Goal: Task Accomplishment & Management: Complete application form

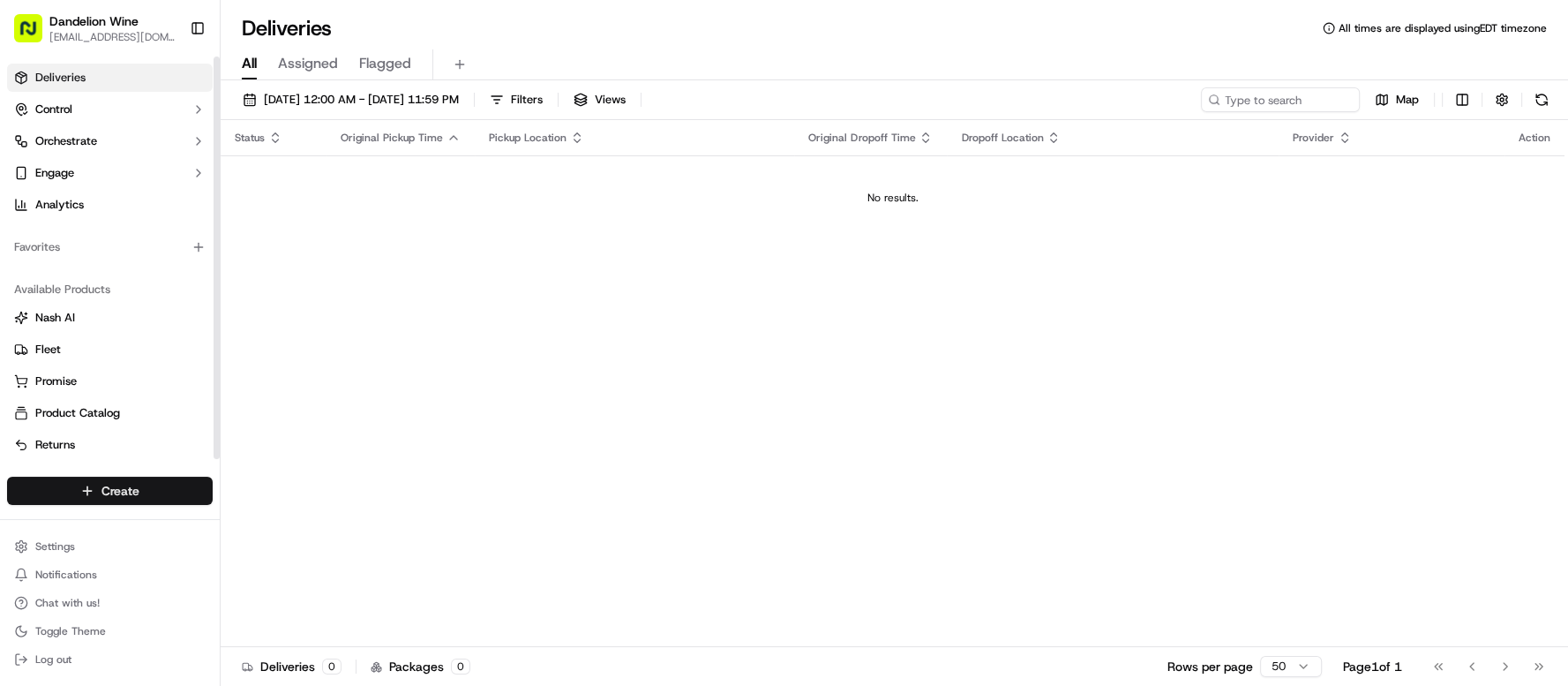
click at [173, 490] on html "Dandelion Wine [EMAIL_ADDRESS][DOMAIN_NAME] Toggle Sidebar Deliveries Control O…" at bounding box center [784, 343] width 1568 height 686
click at [285, 518] on link "Delivery" at bounding box center [319, 523] width 197 height 32
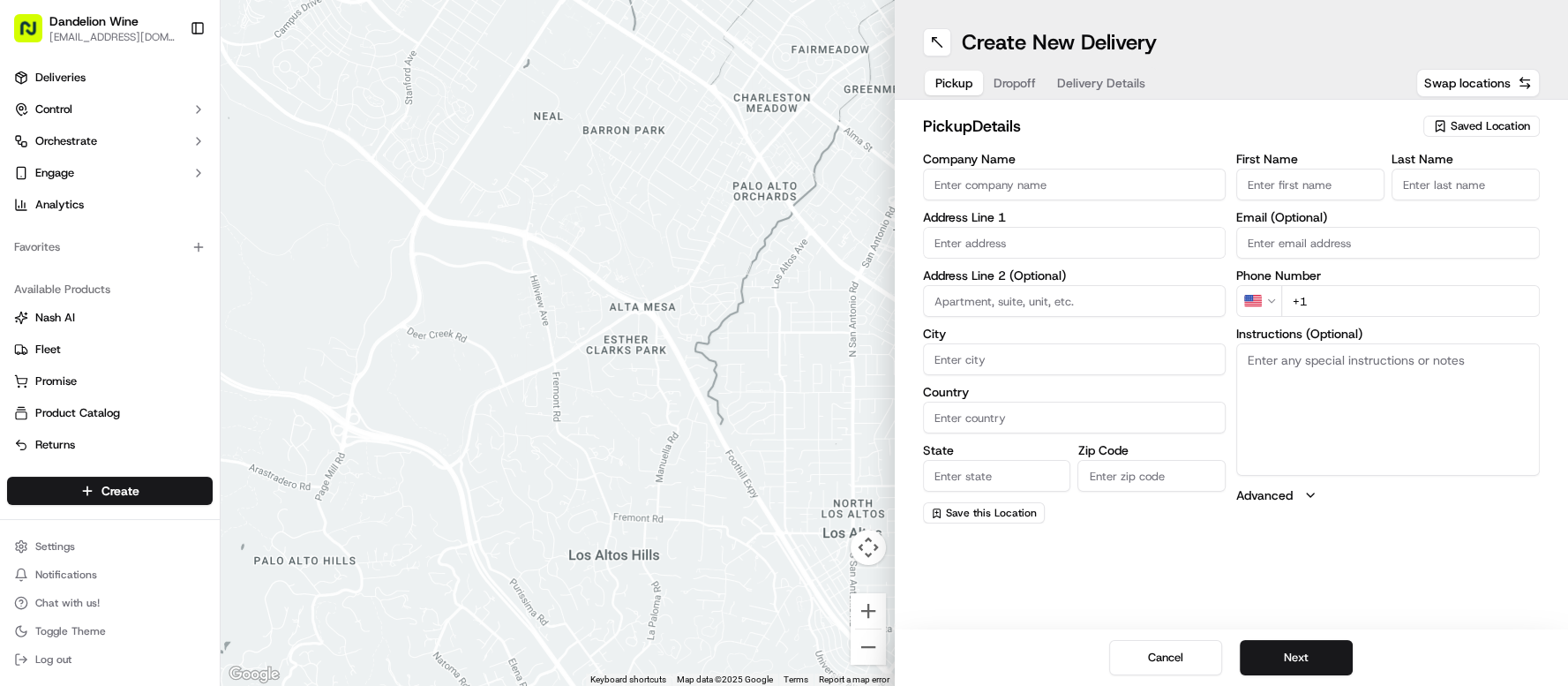
click at [1485, 122] on span "Saved Location" at bounding box center [1490, 127] width 79 height 16
click at [1477, 186] on span "DANDELION WINE" at bounding box center [1451, 193] width 217 height 16
type input "DANDELION WINE"
type input "[STREET_ADDRESS]"
type input "[GEOGRAPHIC_DATA]"
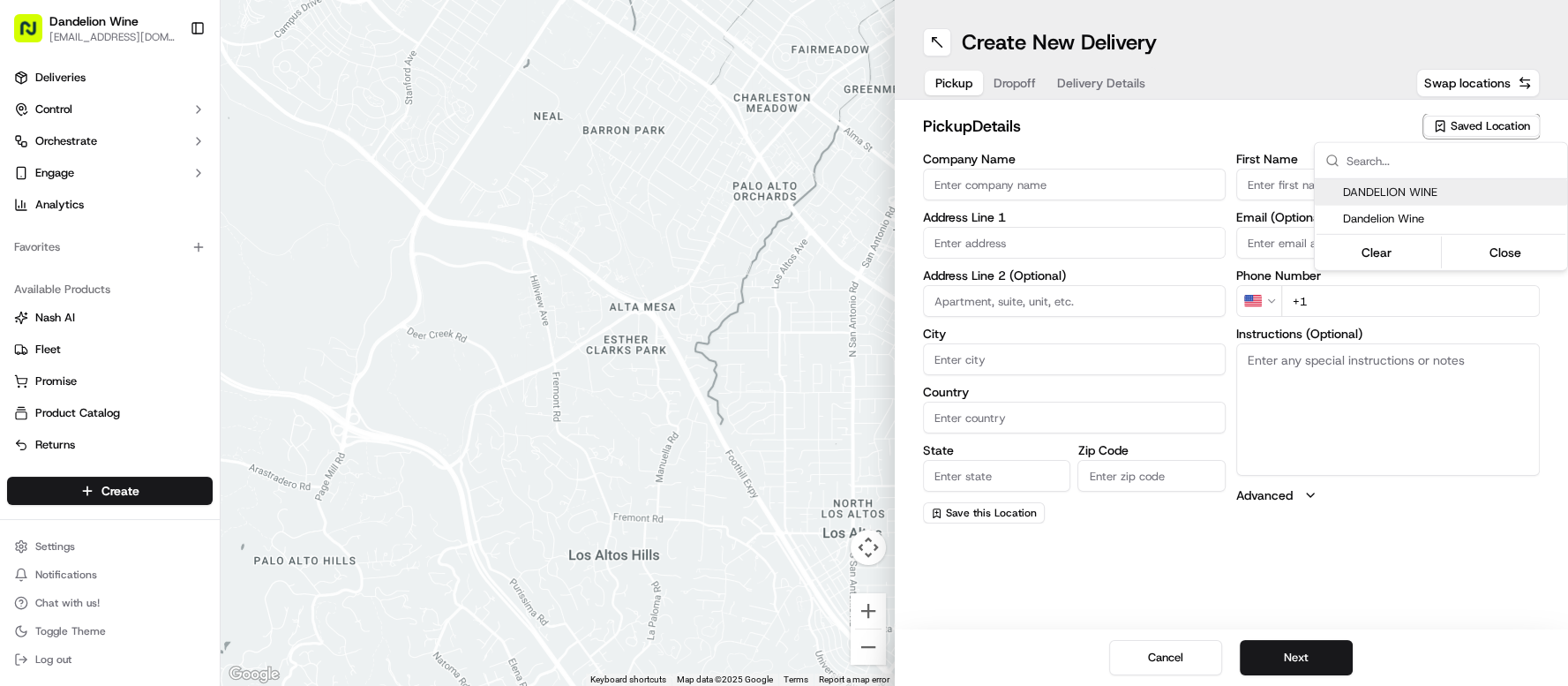
type input "US"
type input "NY"
type input "11222"
type input "[EMAIL_ADDRESS][DOMAIN_NAME]"
type input "[PHONE_NUMBER]"
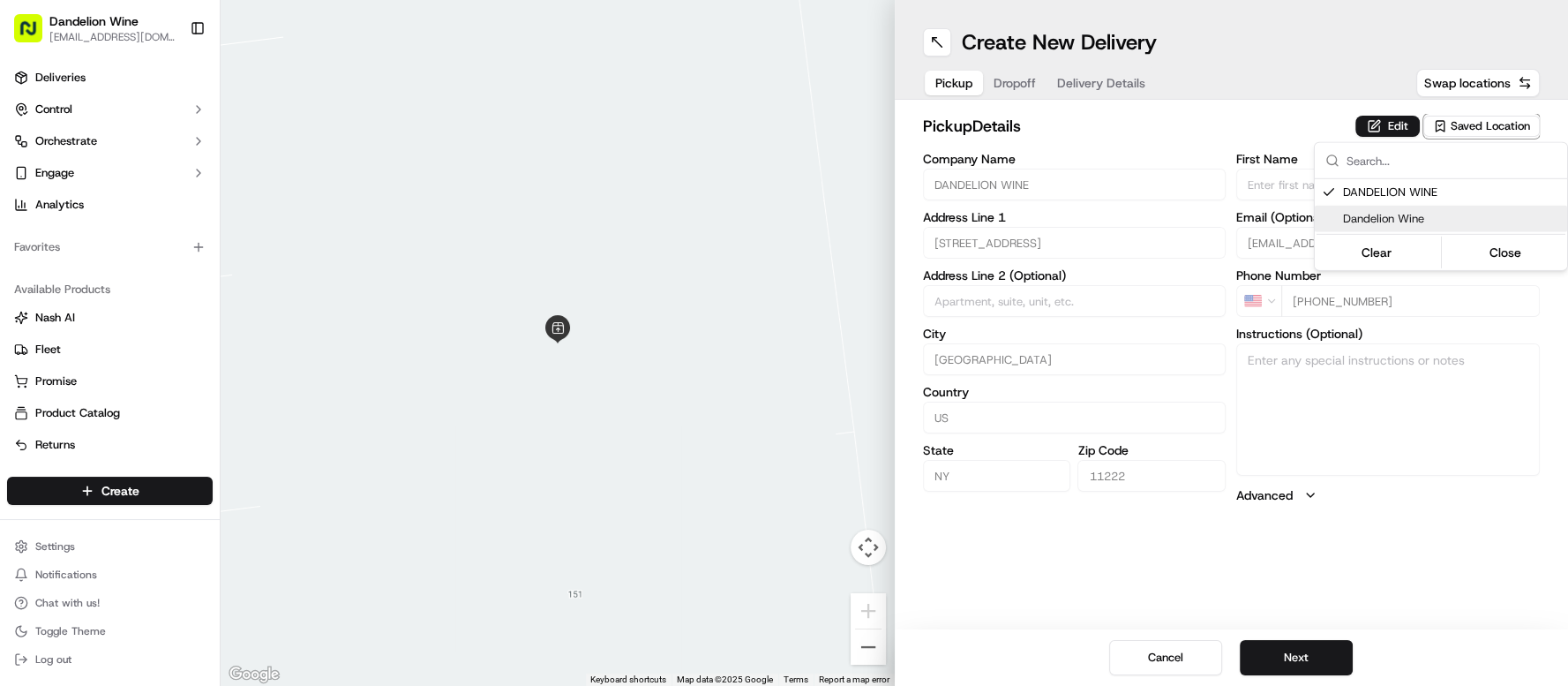
click at [1288, 661] on html "Dandelion Wine [EMAIL_ADDRESS][DOMAIN_NAME] Toggle Sidebar Deliveries Control O…" at bounding box center [784, 343] width 1568 height 686
click at [1283, 659] on button "Next" at bounding box center [1295, 657] width 113 height 35
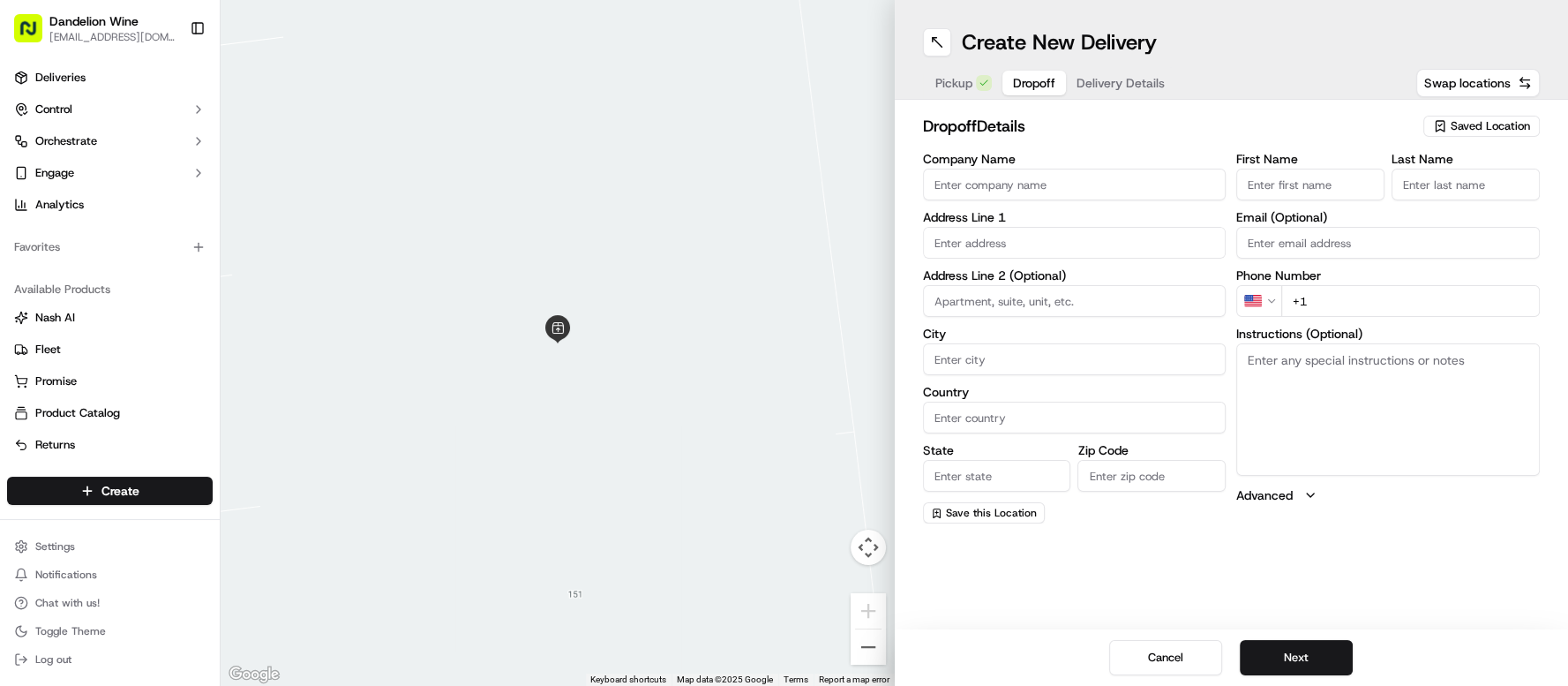
click at [984, 174] on input "Company Name" at bounding box center [1075, 184] width 303 height 32
click at [1260, 179] on input "First Name" at bounding box center [1310, 184] width 148 height 32
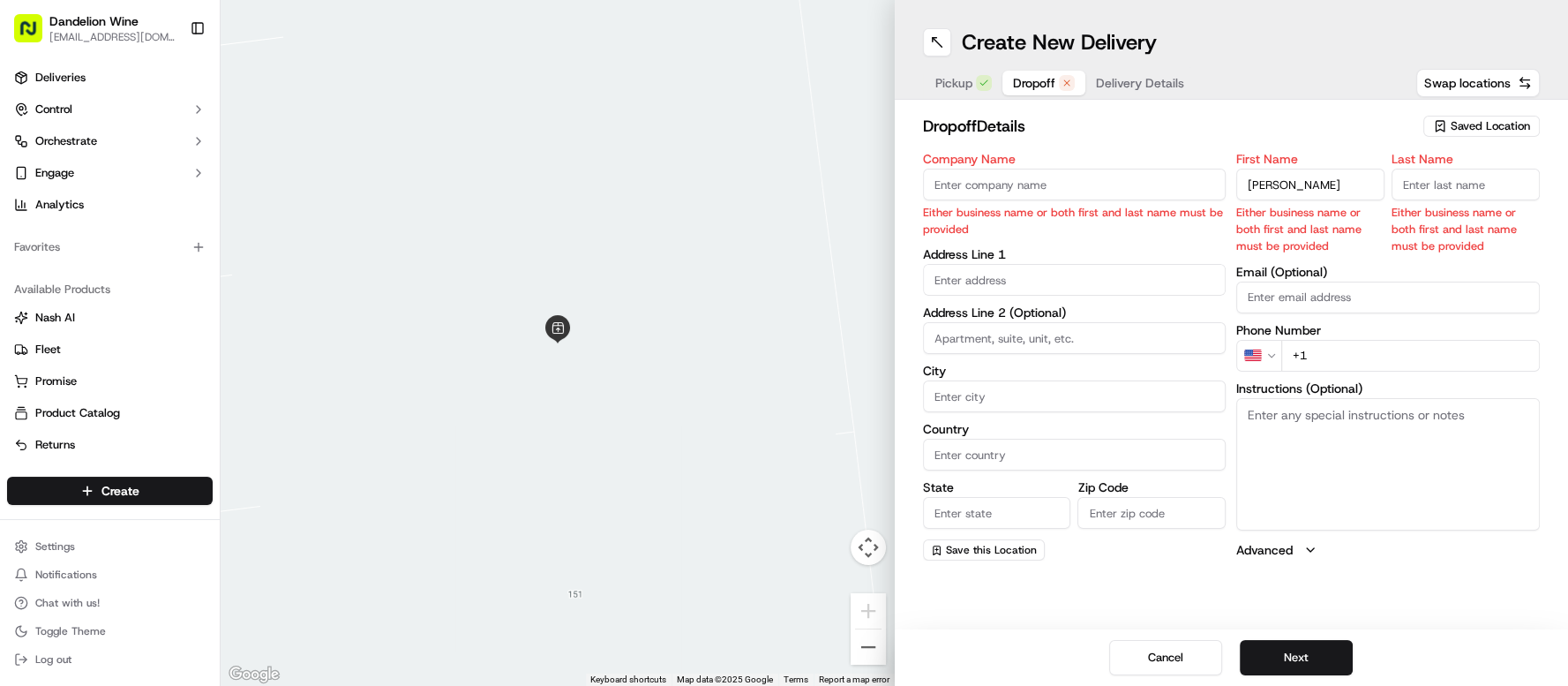
type input "[PERSON_NAME]"
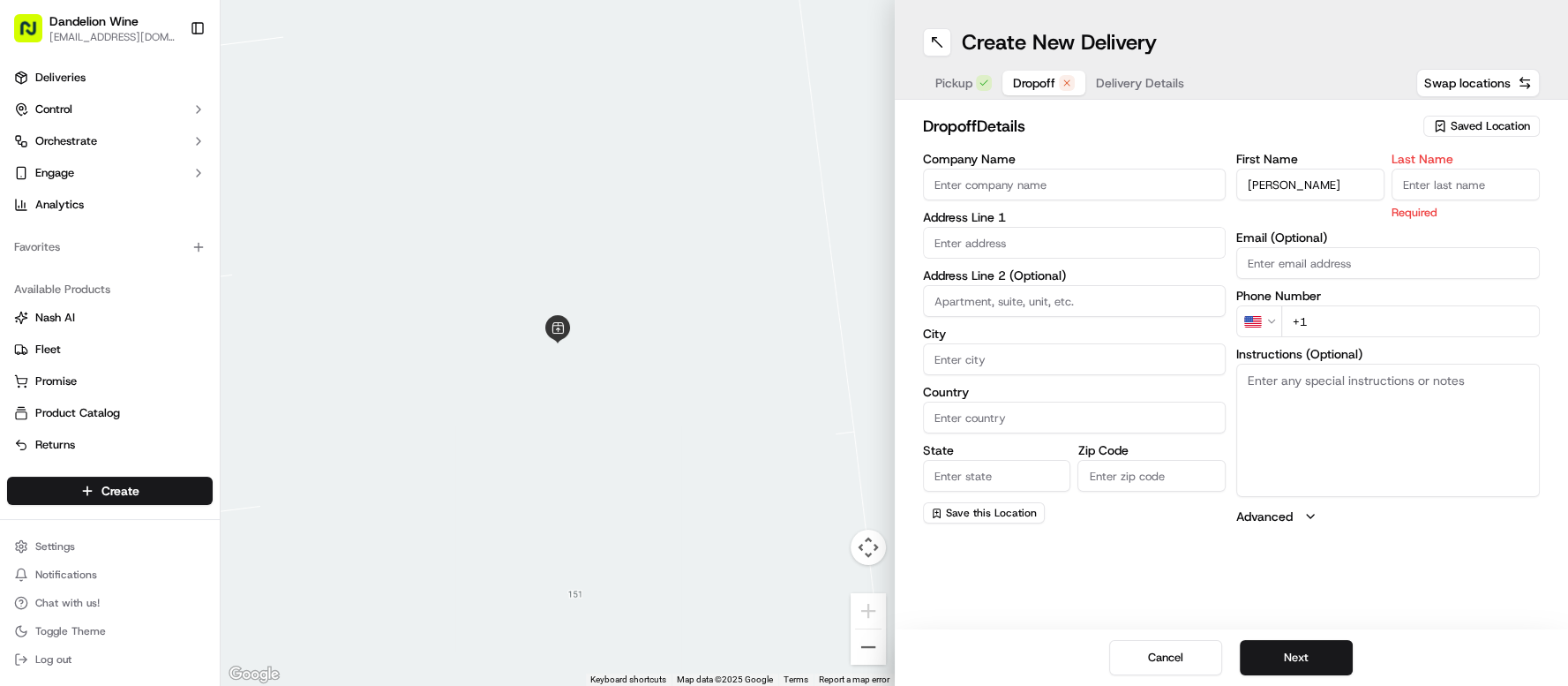
click at [1496, 184] on input "Last Name" at bounding box center [1465, 184] width 148 height 32
type input "[PERSON_NAME]"
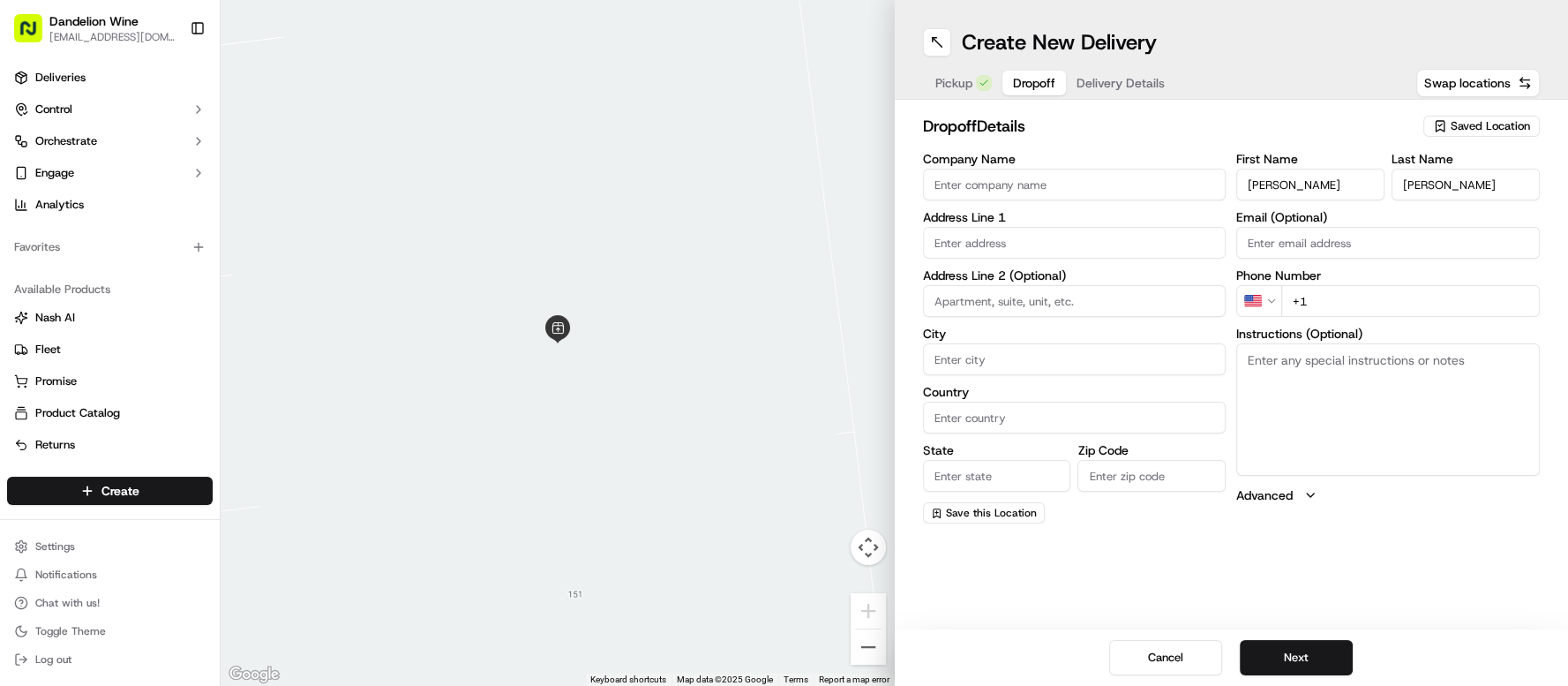
click at [1361, 245] on input "Email (Optional)" at bounding box center [1387, 242] width 303 height 32
click at [1345, 311] on input "+1" at bounding box center [1410, 300] width 258 height 32
paste input "[PHONE_NUMBER]"
type input "[PHONE_NUMBER]"
click at [1436, 423] on textarea "Instructions (Optional)" at bounding box center [1387, 409] width 303 height 133
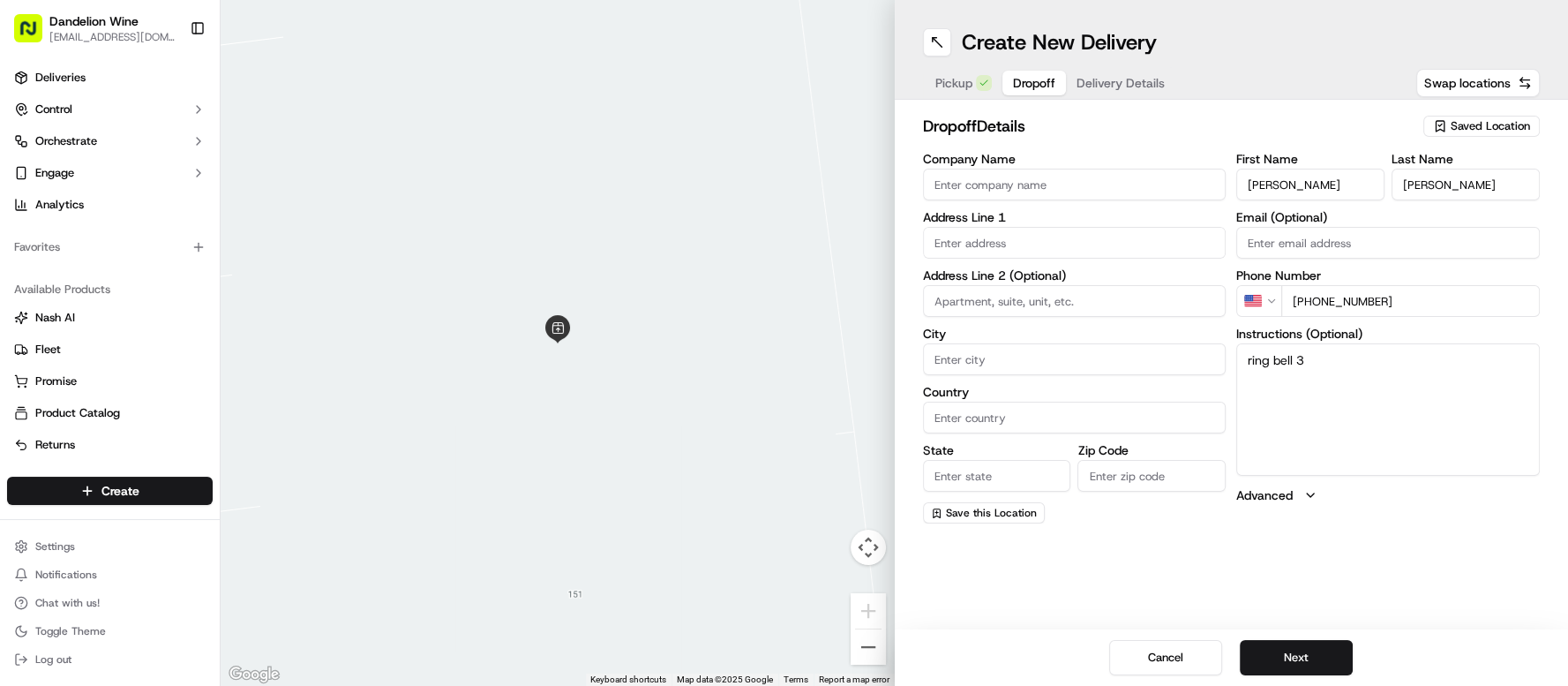
type textarea "ring bell 3"
click at [1075, 235] on input "text" at bounding box center [1075, 242] width 303 height 32
click at [1091, 284] on div "[STREET_ADDRESS]" at bounding box center [1075, 279] width 294 height 26
type input "[STREET_ADDRESS]"
type input "[GEOGRAPHIC_DATA]"
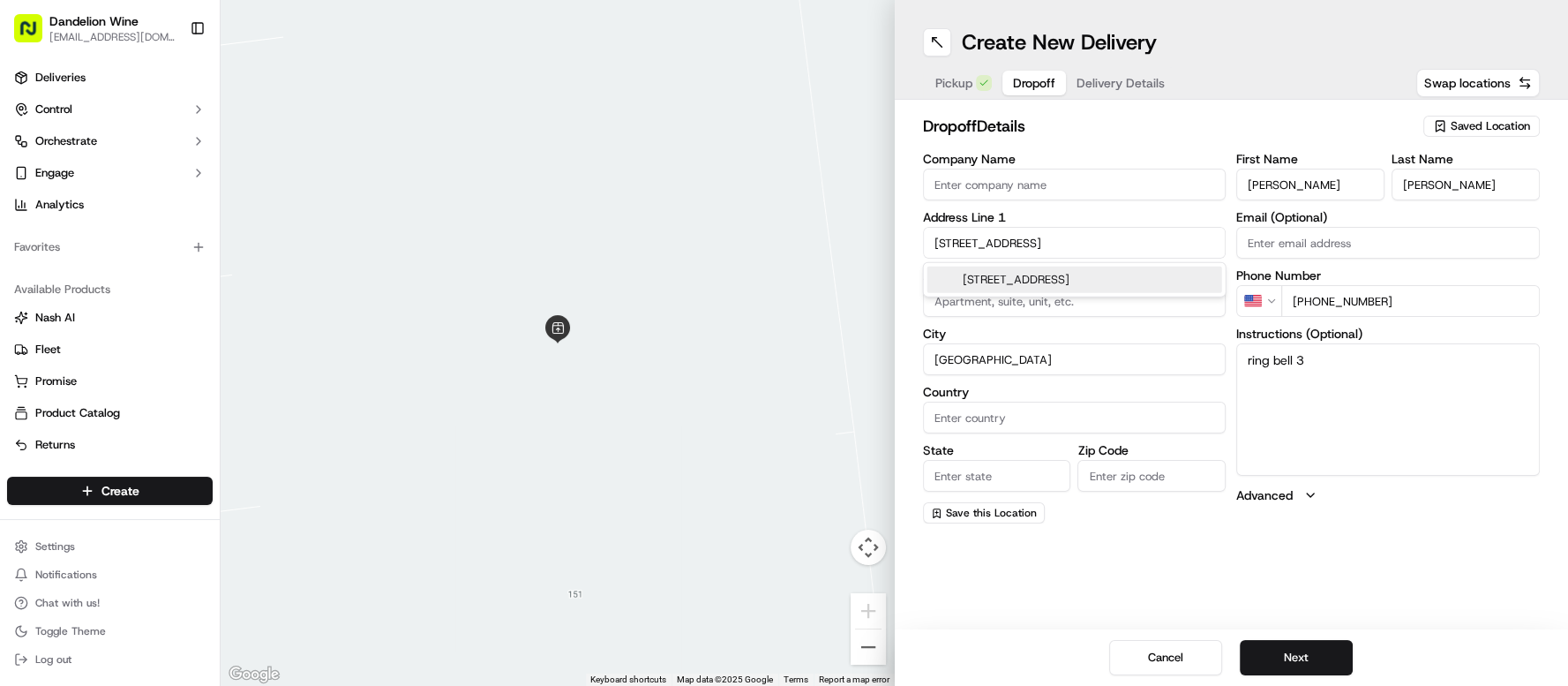
type input "[GEOGRAPHIC_DATA]"
type input "NY"
type input "11222"
type input "[STREET_ADDRESS]"
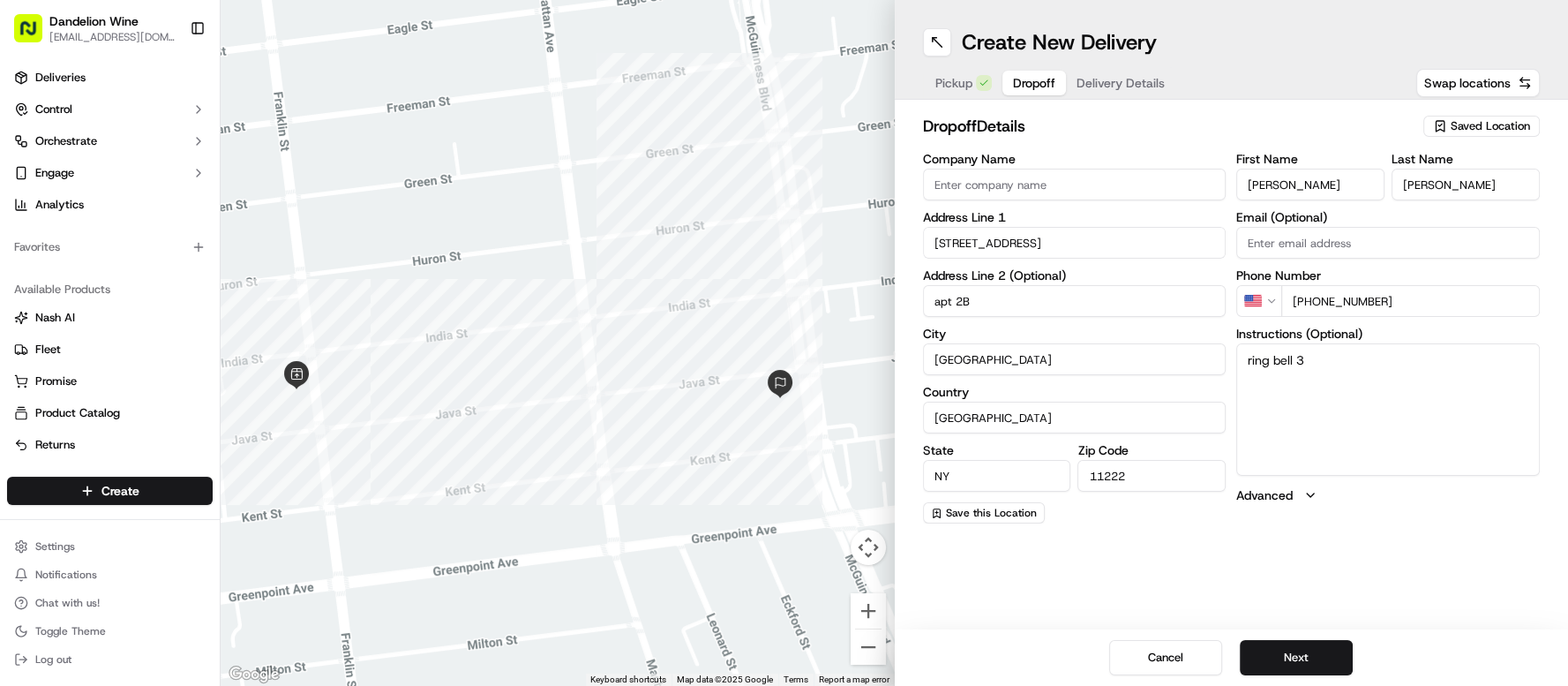
type input "apt 2B"
click at [1282, 644] on button "Next" at bounding box center [1295, 657] width 113 height 35
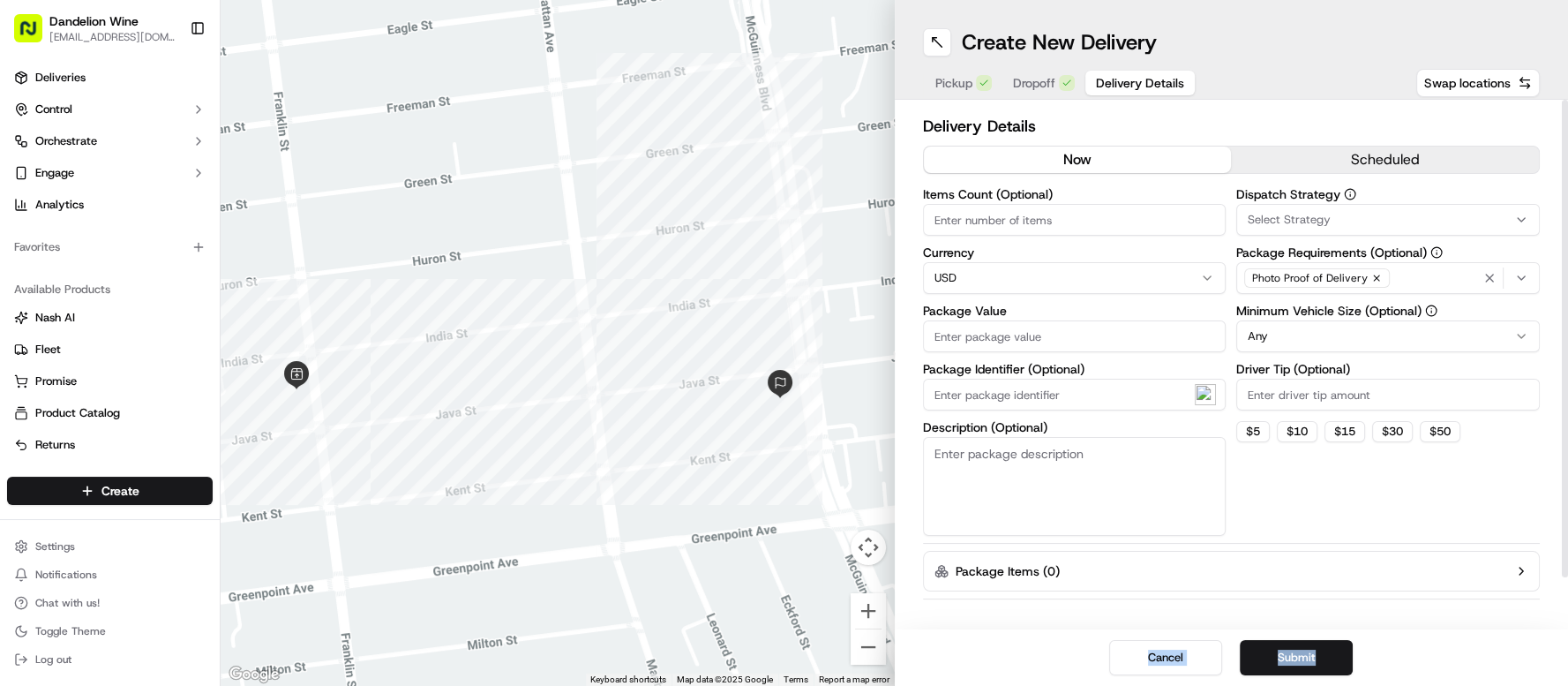
click at [1318, 676] on div "Create New Delivery Pickup Dropoff Delivery Details Swap locations Delivery Det…" at bounding box center [1231, 343] width 674 height 686
click at [1314, 660] on button "Submit" at bounding box center [1295, 657] width 113 height 35
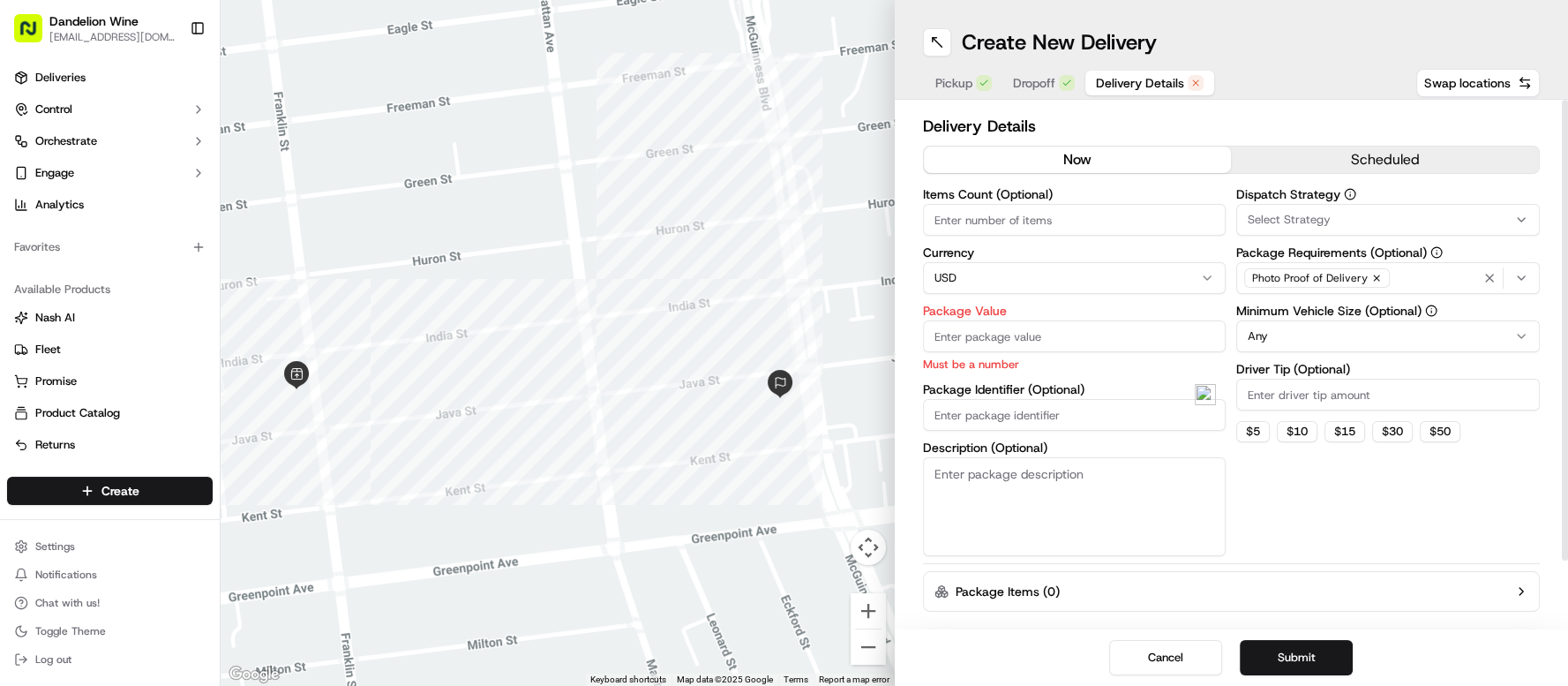
click at [1055, 330] on input "Package Value" at bounding box center [1075, 336] width 303 height 32
type input "159"
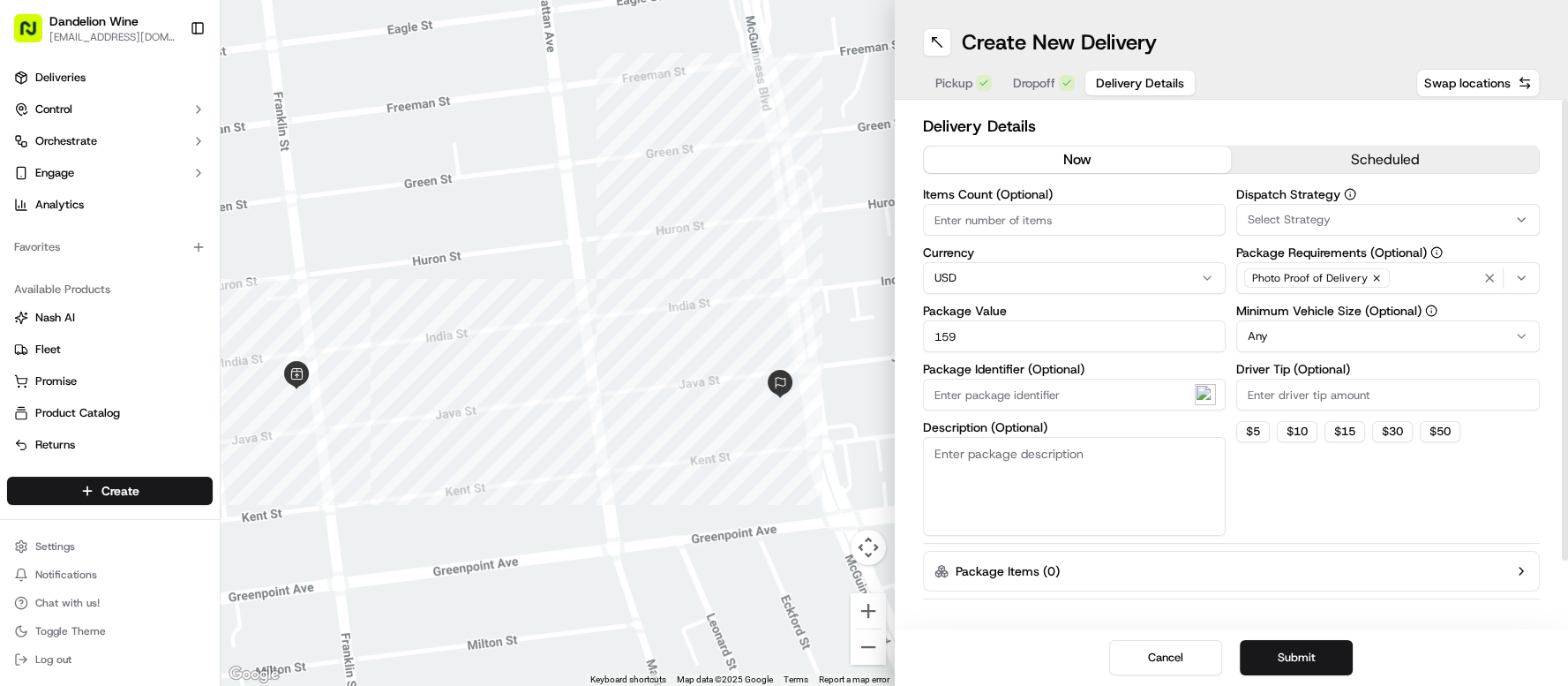
click at [1041, 221] on input "Items Count (Optional)" at bounding box center [1075, 220] width 303 height 32
type input "6"
click at [1298, 669] on button "Submit" at bounding box center [1295, 657] width 113 height 35
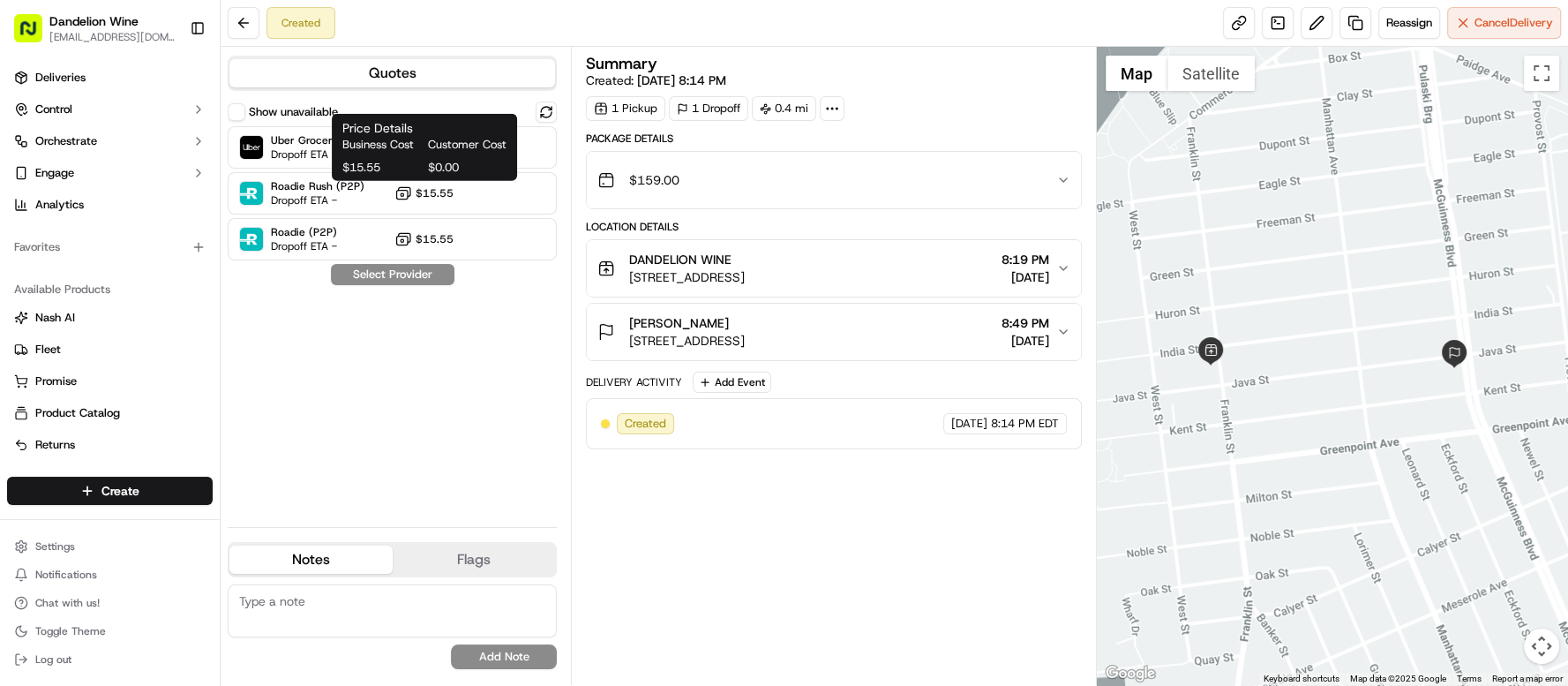
click at [409, 168] on span "$15.55" at bounding box center [381, 168] width 79 height 16
click at [382, 152] on span "Business Cost" at bounding box center [381, 145] width 79 height 16
click at [348, 145] on span "Business Cost" at bounding box center [381, 145] width 79 height 16
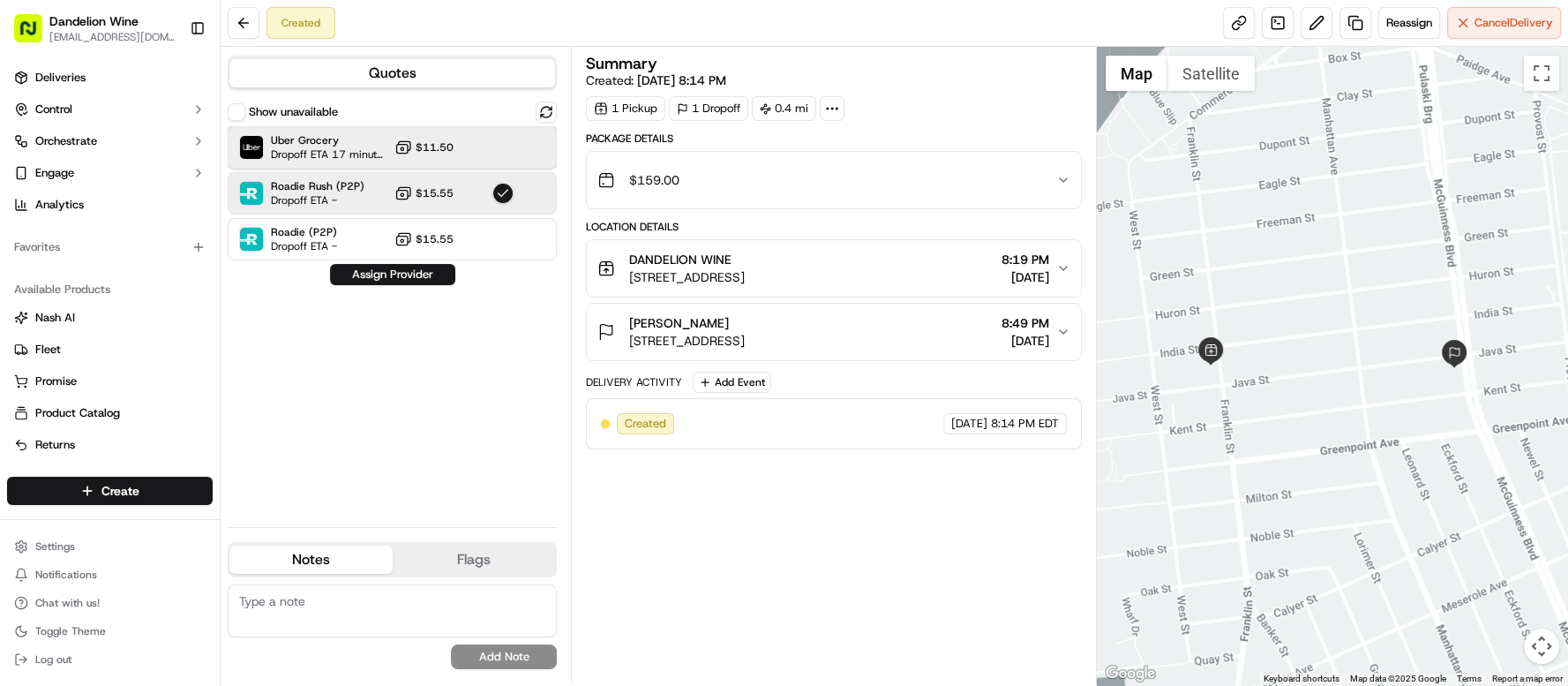
click at [293, 147] on span "Dropoff ETA 17 minutes" at bounding box center [329, 155] width 117 height 14
click at [402, 271] on button "Assign Provider" at bounding box center [392, 274] width 126 height 21
